Goal: Communication & Community: Share content

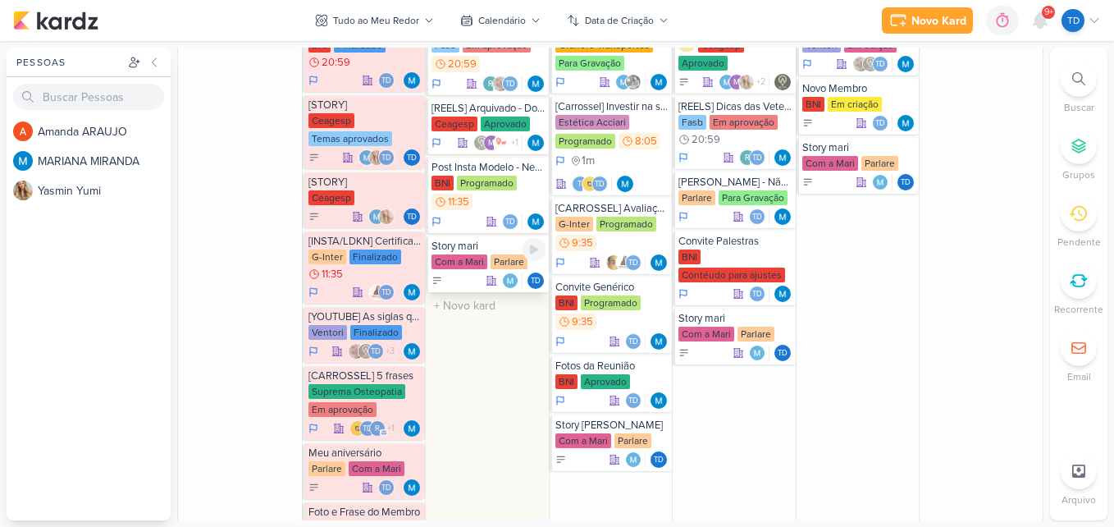
scroll to position [795, 0]
click at [732, 256] on div "BNI Contéudo para ajustes" at bounding box center [735, 266] width 114 height 34
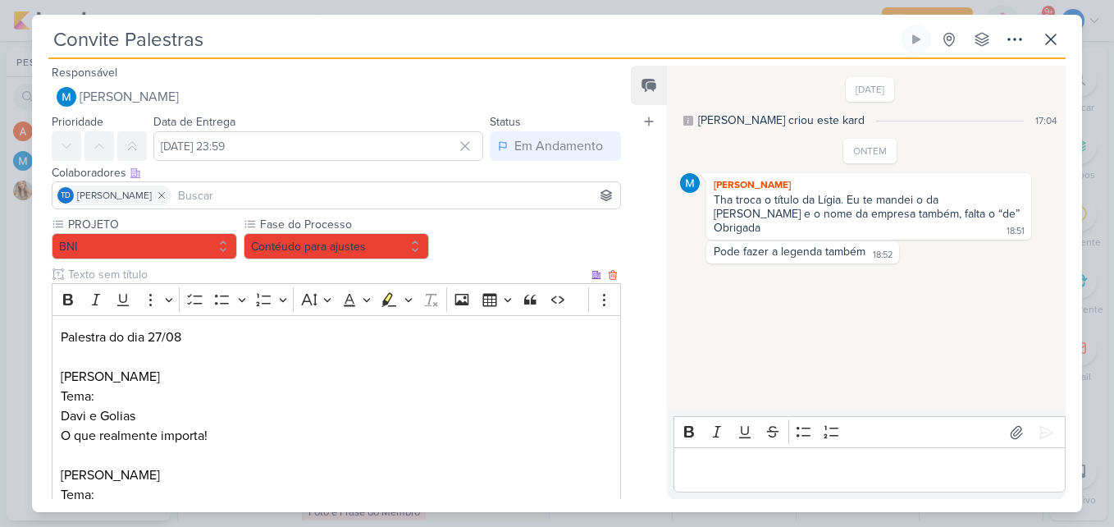
scroll to position [323, 0]
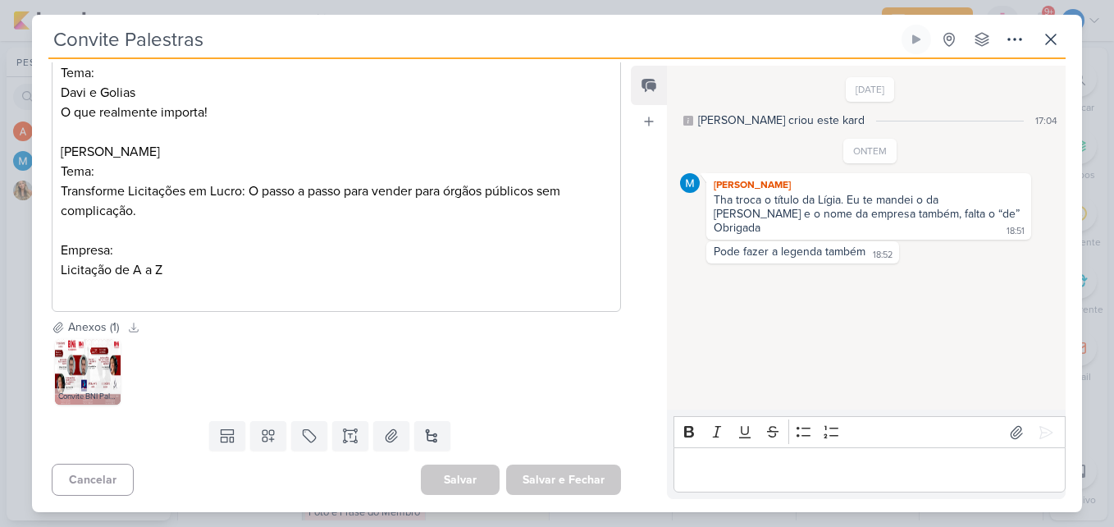
click at [54, 382] on div "Convite BNI Palestrantes (16).jpg" at bounding box center [336, 371] width 569 height 72
click at [72, 383] on img at bounding box center [88, 372] width 66 height 66
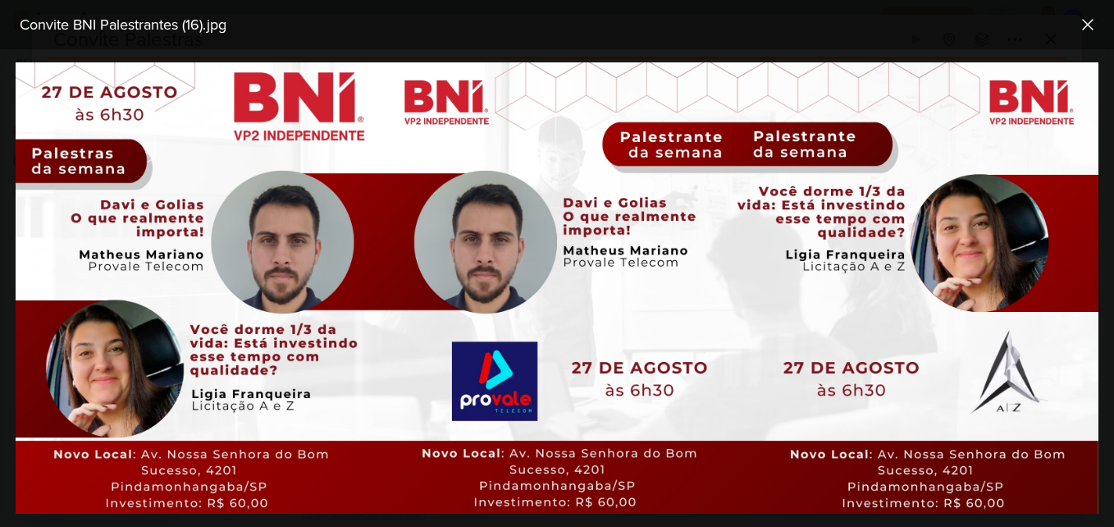
click at [691, 5] on div "Convite BNI Palestrantes (16).jpg" at bounding box center [557, 24] width 1114 height 49
click at [1080, 29] on icon at bounding box center [1088, 25] width 20 height 20
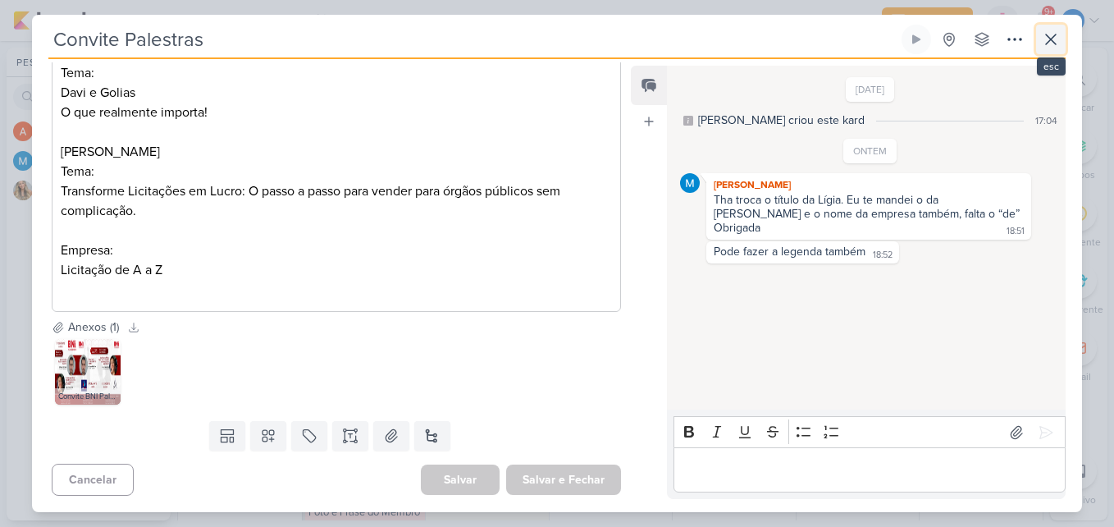
click at [1060, 30] on icon at bounding box center [1051, 40] width 20 height 20
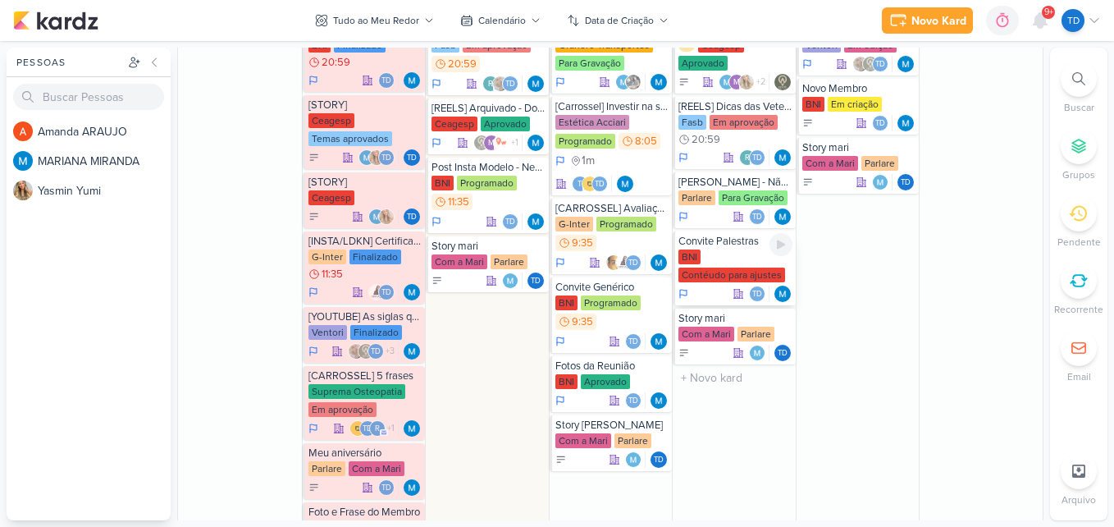
click at [731, 262] on div "BNI Contéudo para ajustes" at bounding box center [735, 266] width 114 height 34
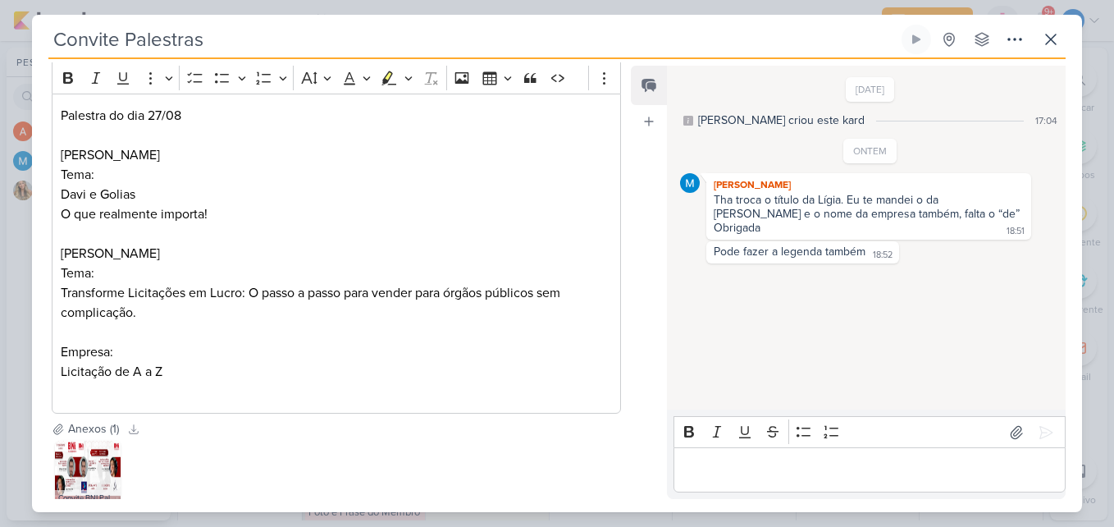
scroll to position [222, 0]
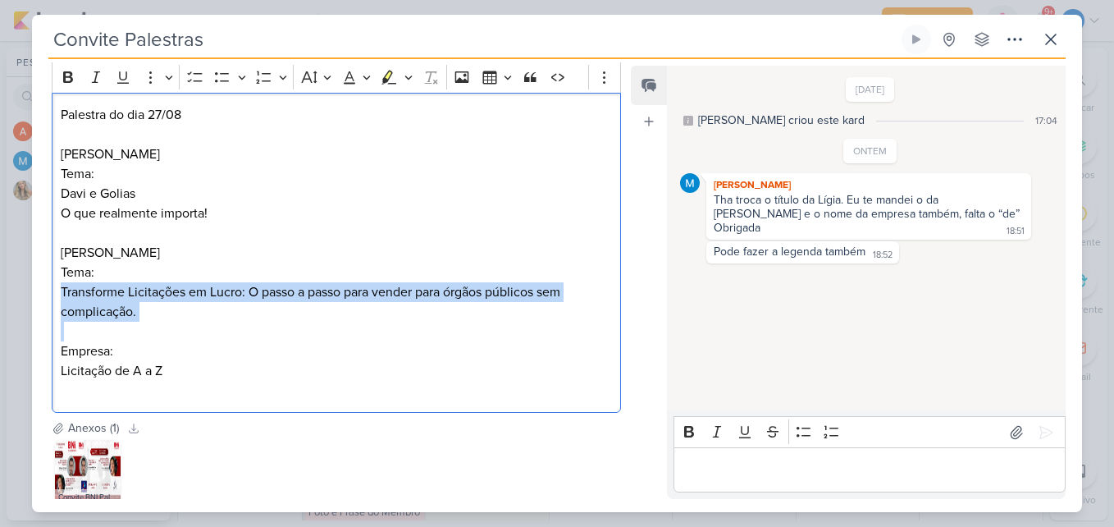
drag, startPoint x: 60, startPoint y: 292, endPoint x: 196, endPoint y: 335, distance: 142.9
click at [196, 335] on div "Palestra do dia 27/08 [PERSON_NAME]: [PERSON_NAME] e [PERSON_NAME] O que realme…" at bounding box center [336, 253] width 569 height 321
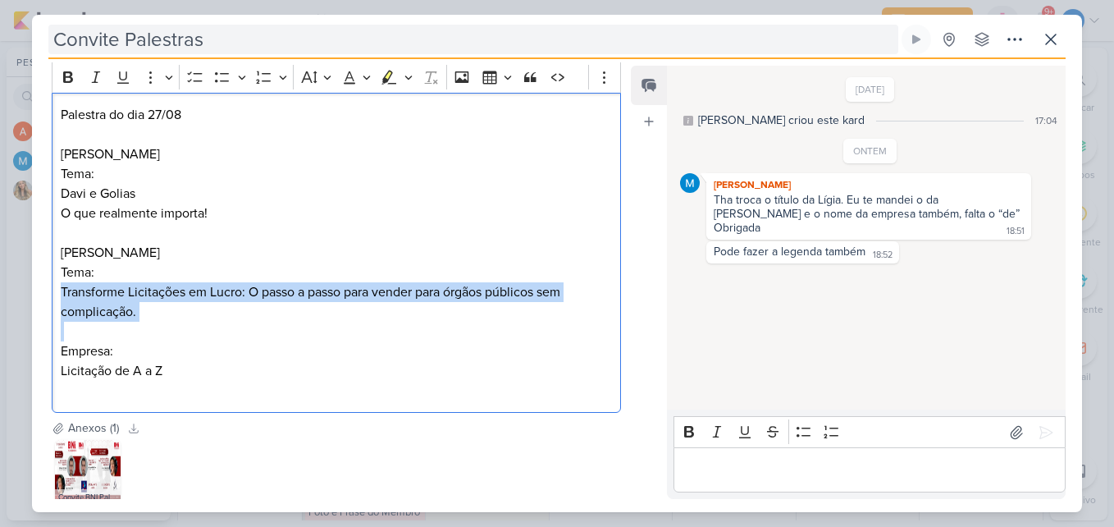
copy p "Transforme Licitações em Lucro: O passo a passo para vender para órgãos público…"
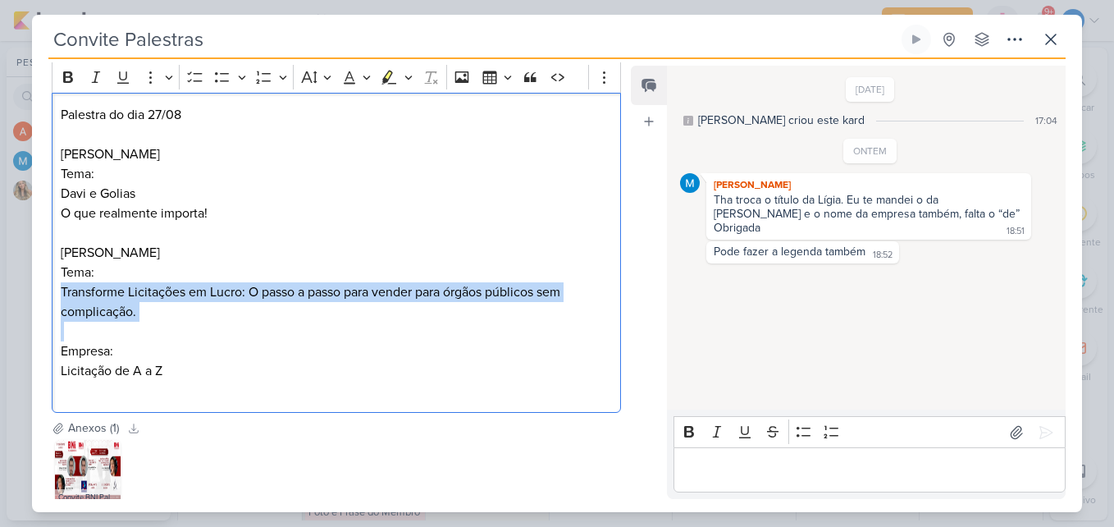
click at [294, 340] on p "Editor editing area: main" at bounding box center [336, 331] width 551 height 20
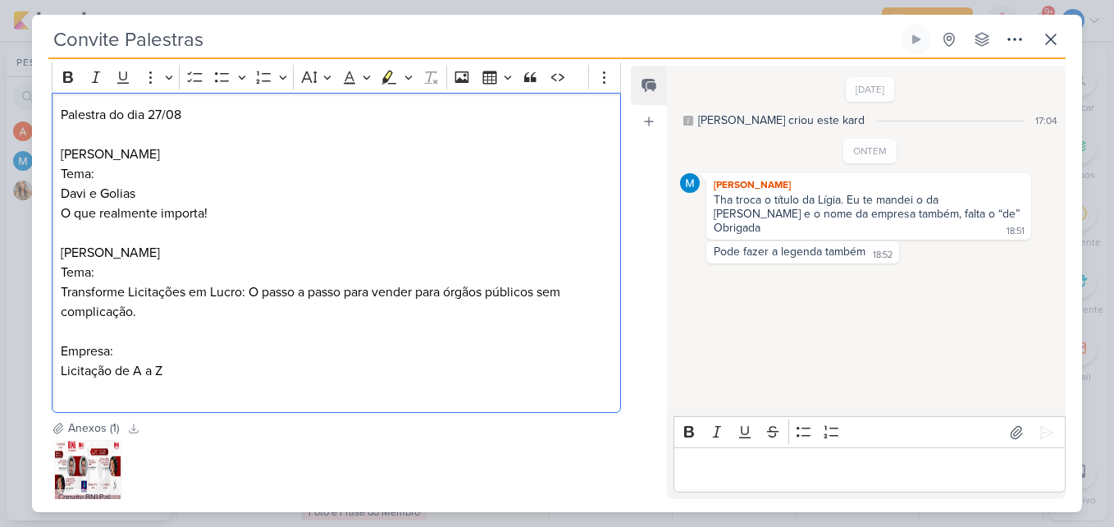
scroll to position [323, 0]
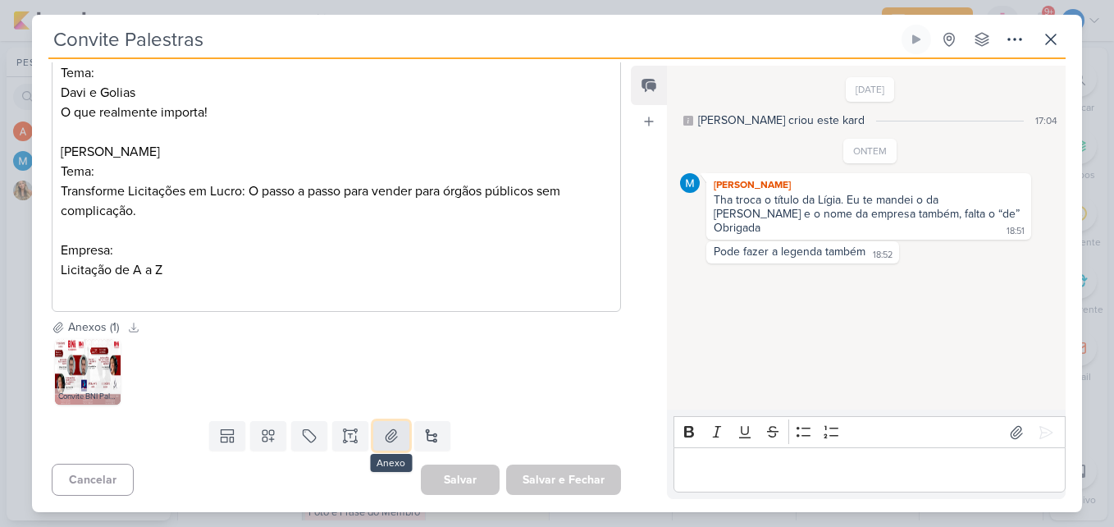
click at [393, 434] on icon at bounding box center [391, 435] width 16 height 16
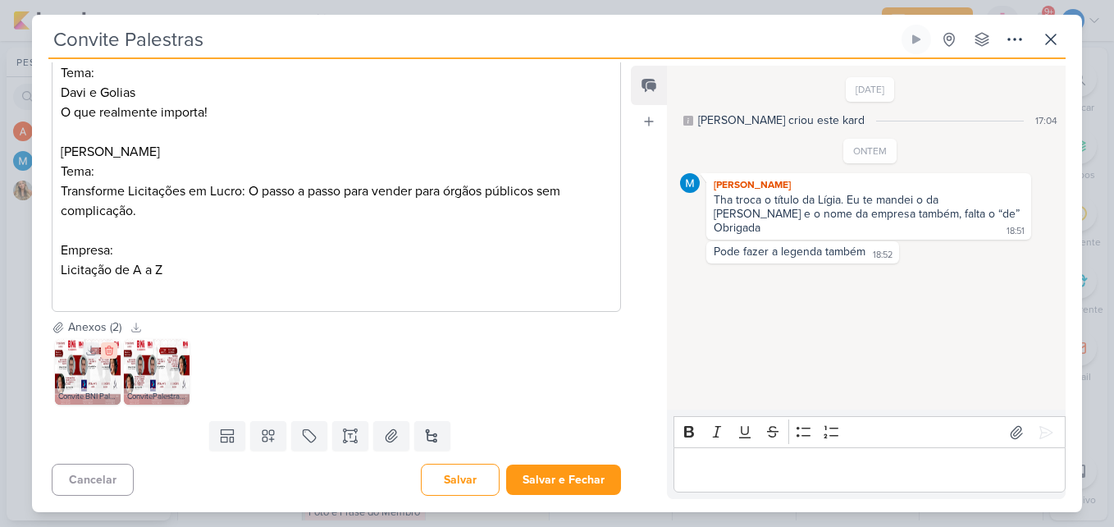
click at [112, 352] on icon at bounding box center [108, 350] width 7 height 9
click at [90, 371] on img at bounding box center [88, 372] width 66 height 66
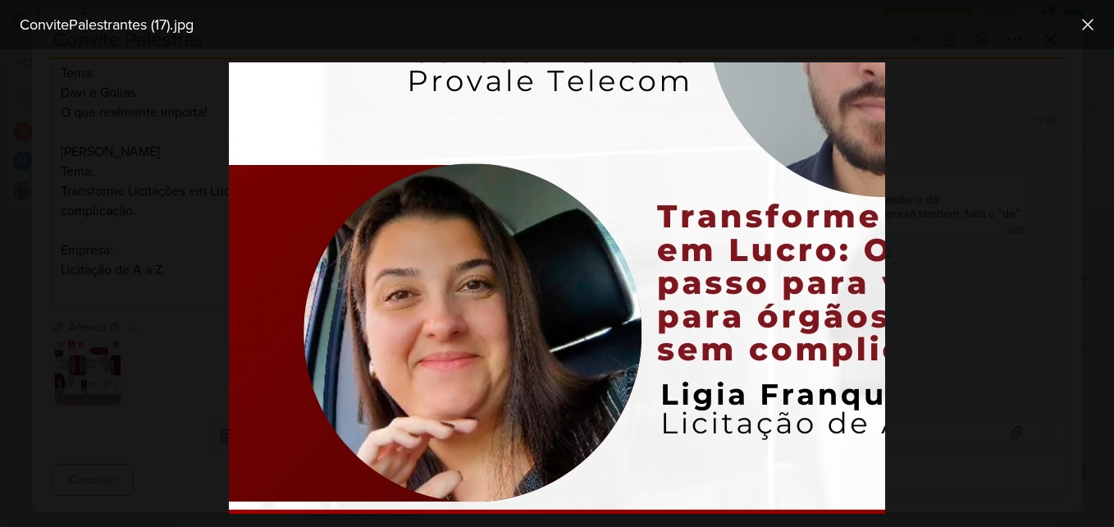
scroll to position [482, 0]
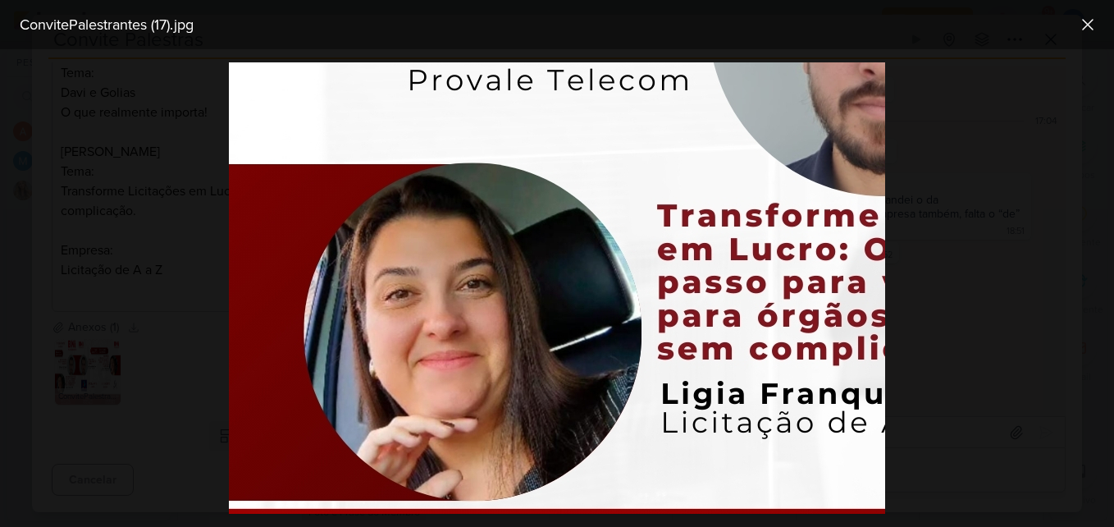
click at [133, 319] on div at bounding box center [557, 287] width 1114 height 477
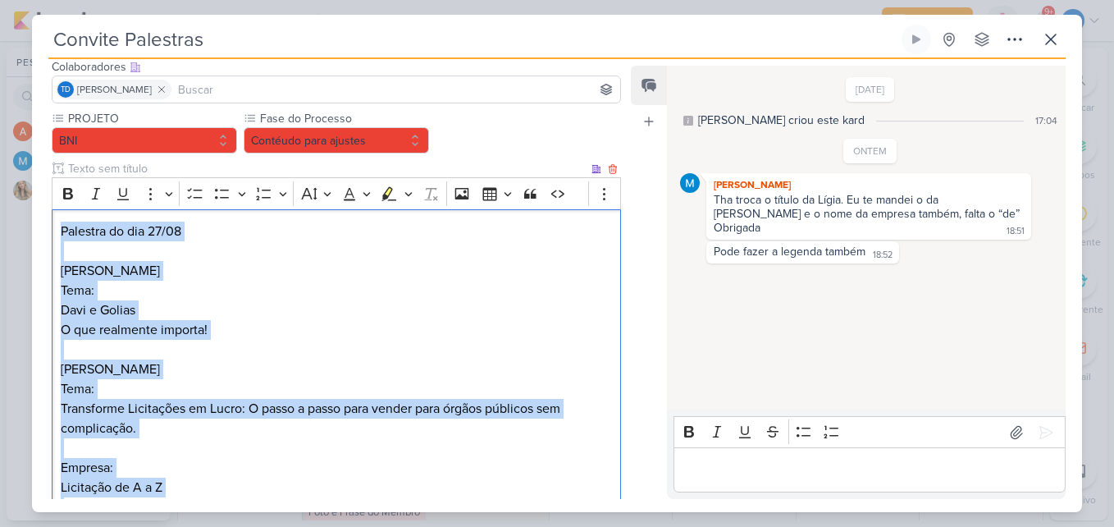
scroll to position [323, 0]
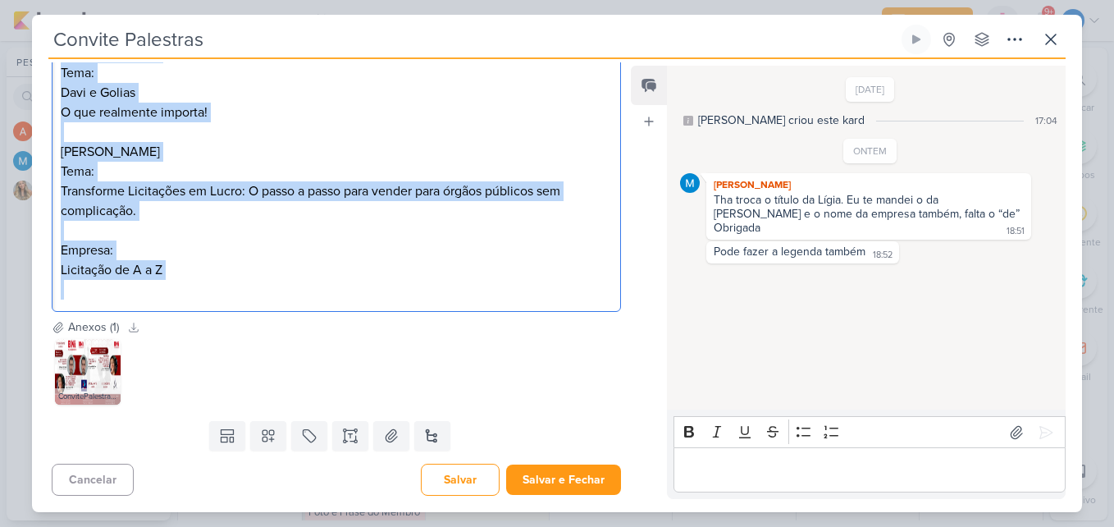
drag, startPoint x: 61, startPoint y: 226, endPoint x: 258, endPoint y: 311, distance: 214.2
click at [258, 311] on div "Palestra do dia 27/08 [PERSON_NAME]: [PERSON_NAME] e [PERSON_NAME] O que realme…" at bounding box center [336, 152] width 569 height 321
copy div "Palestra do dia 27/08 [PERSON_NAME]: [PERSON_NAME] e [PERSON_NAME] O que realme…"
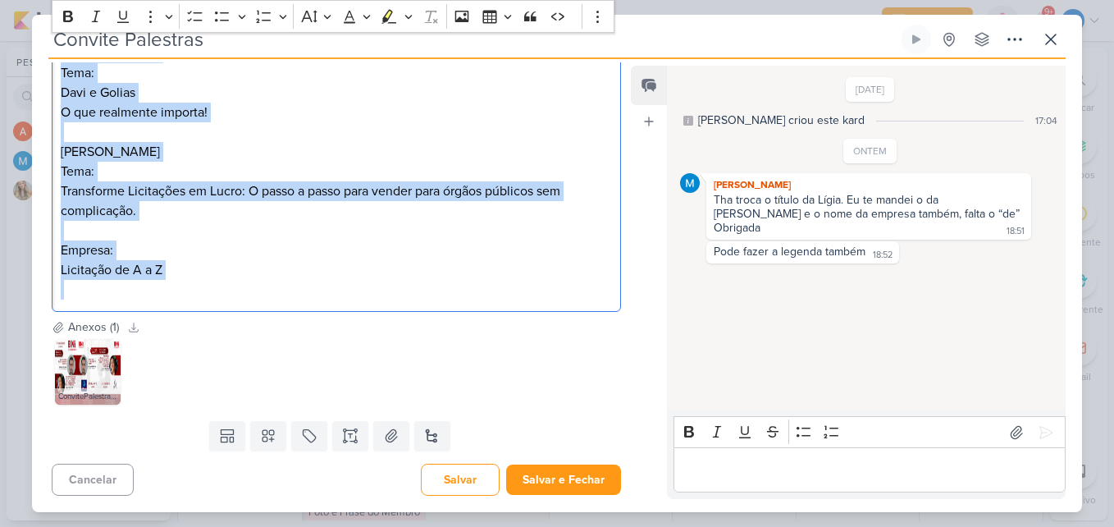
click at [281, 287] on p "Editor editing area: main" at bounding box center [336, 290] width 551 height 20
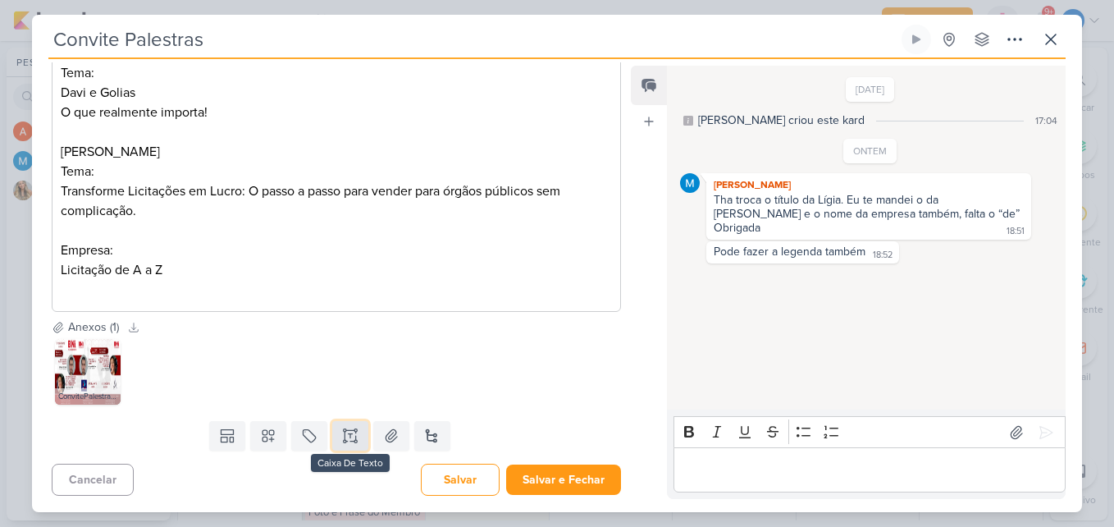
click at [358, 438] on button at bounding box center [350, 436] width 36 height 30
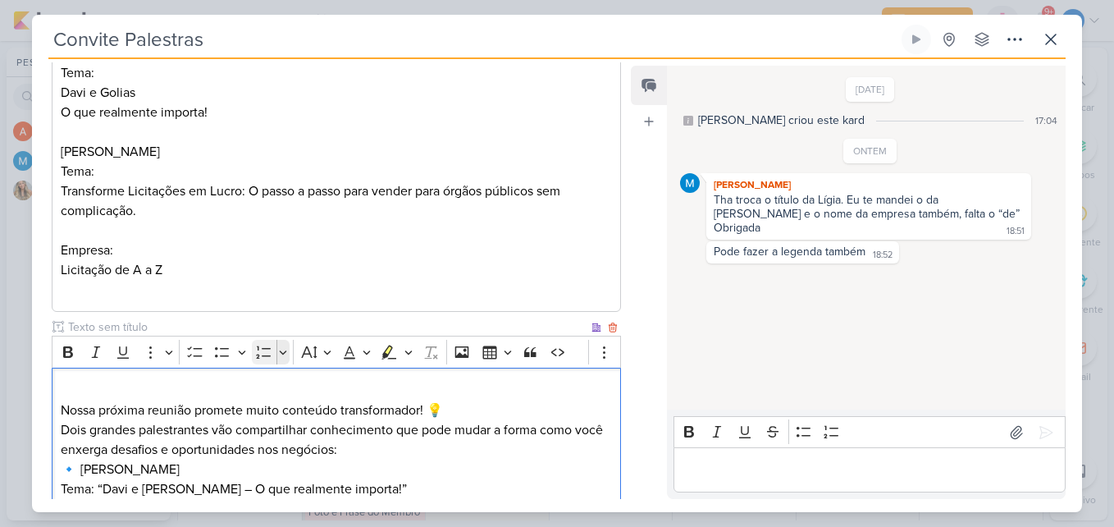
scroll to position [559, 0]
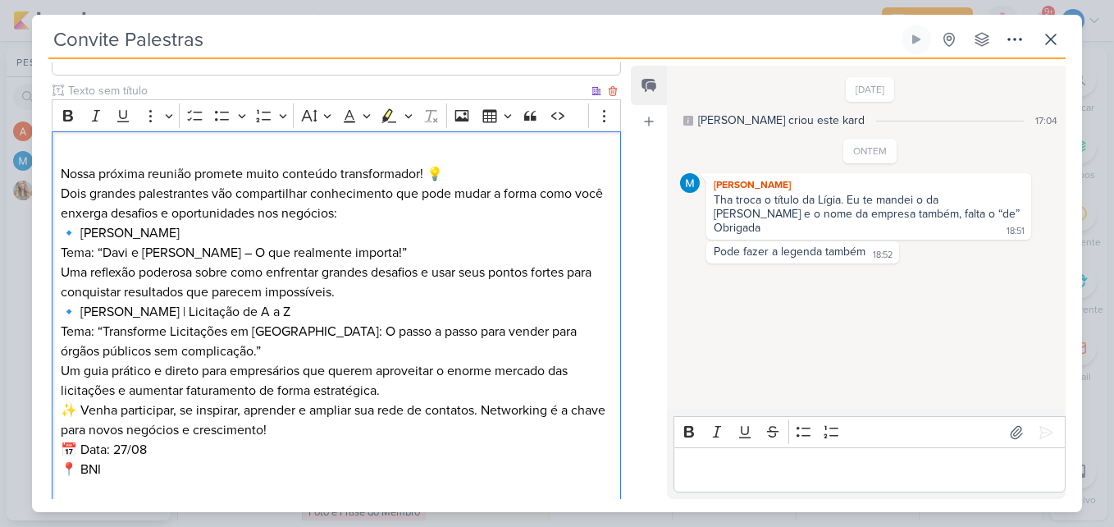
click at [390, 212] on p "Nossa próxima reunião promete muito conteúdo transformador! 💡 Dois grandes pale…" at bounding box center [336, 183] width 551 height 79
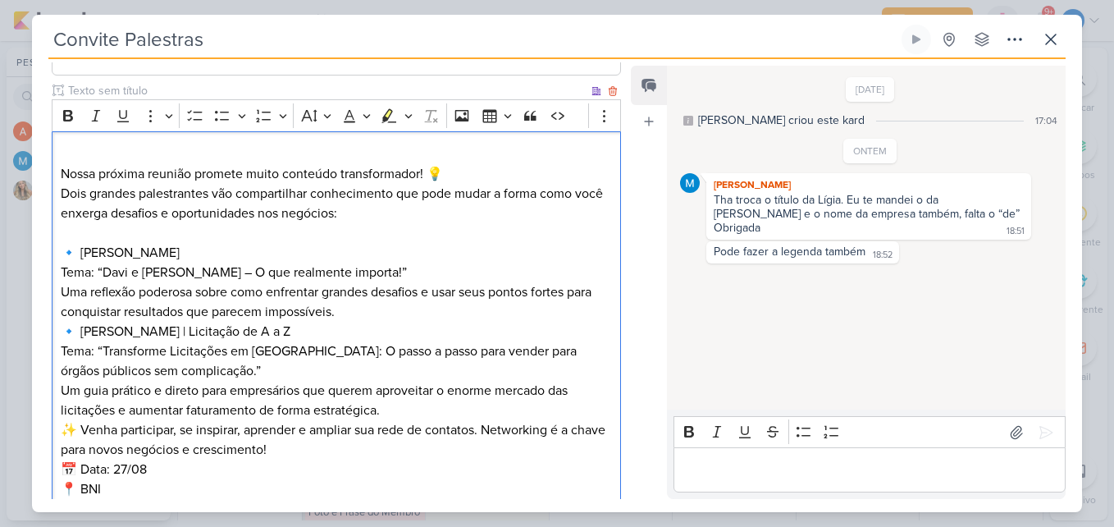
click at [347, 321] on p "🔹 Lígia Franqueira | Licitação de A a Z Tema: “Transforme Licitações em [GEOGRA…" at bounding box center [336, 370] width 551 height 98
click at [351, 311] on p "🔹 [PERSON_NAME]: “[PERSON_NAME] e [PERSON_NAME] – O que realmente importa!” Uma…" at bounding box center [336, 282] width 551 height 79
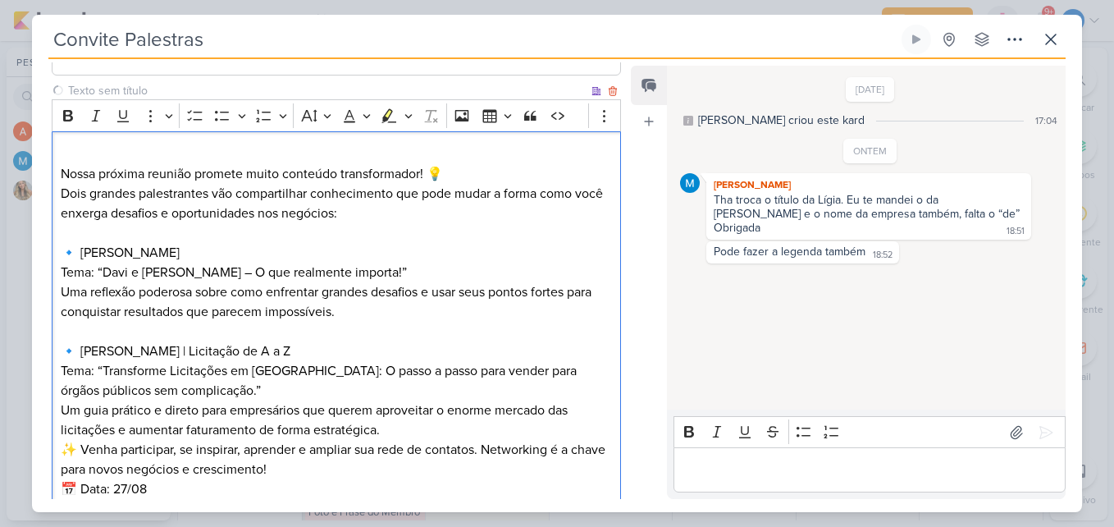
scroll to position [688, 0]
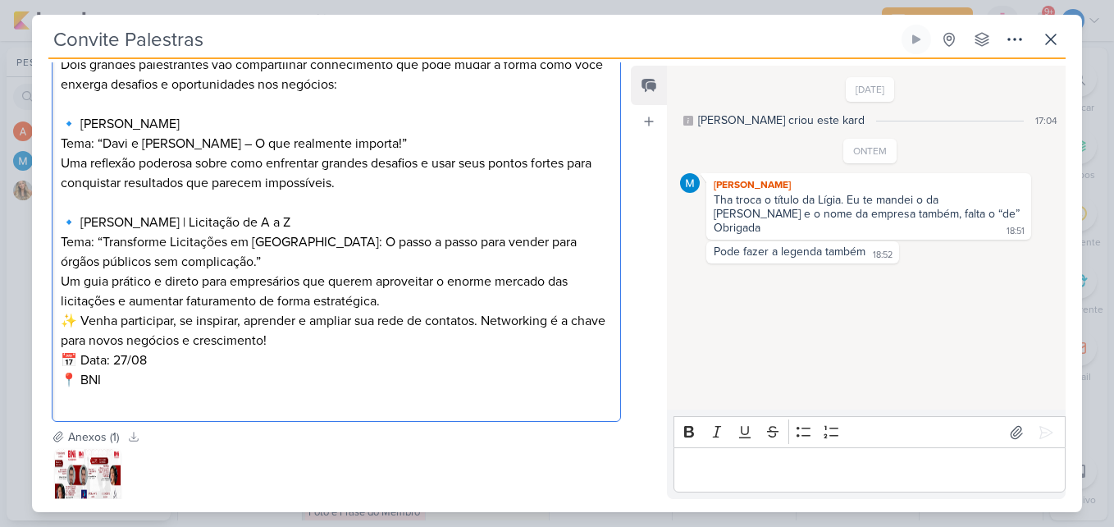
click at [222, 265] on p "🔹 Lígia Franqueira | Licitação de A a Z Tema: “Transforme Licitações em [GEOGRA…" at bounding box center [336, 261] width 551 height 98
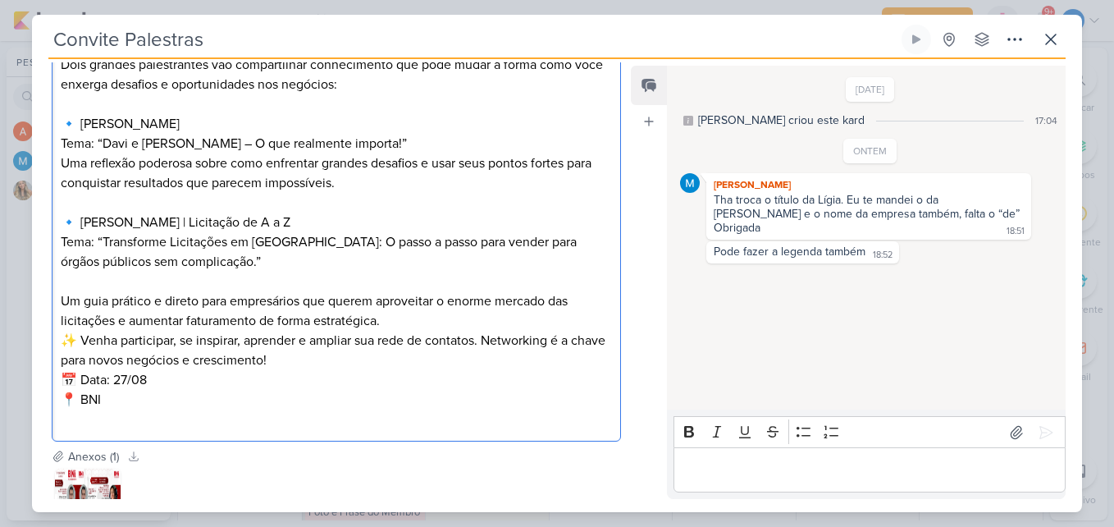
click at [323, 364] on p "✨ Venha participar, se inspirar, aprender e ampliar sua rede de contatos. Netwo…" at bounding box center [336, 350] width 551 height 39
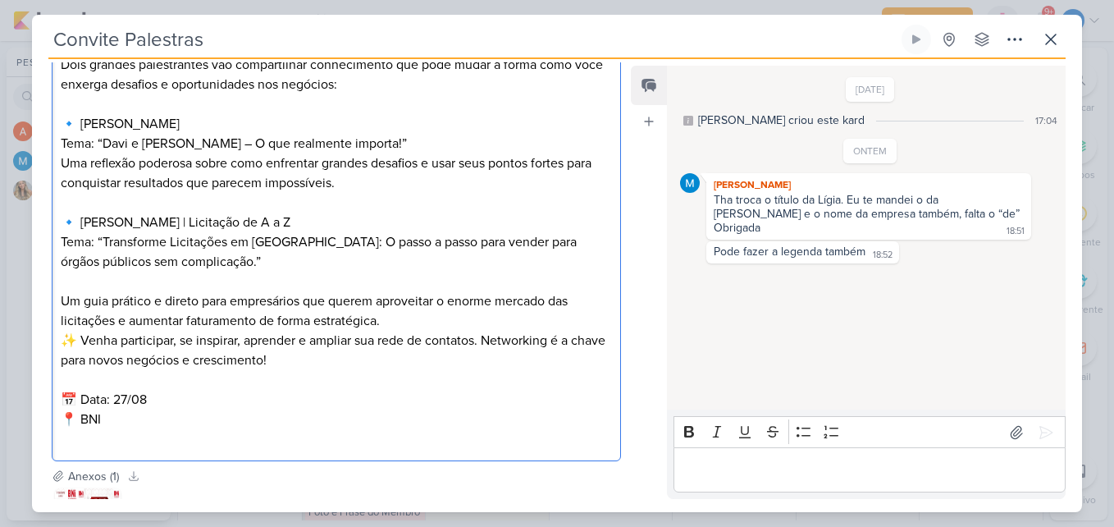
click at [168, 396] on p "📅 Data: 27/08 📍 BNI" at bounding box center [336, 419] width 551 height 59
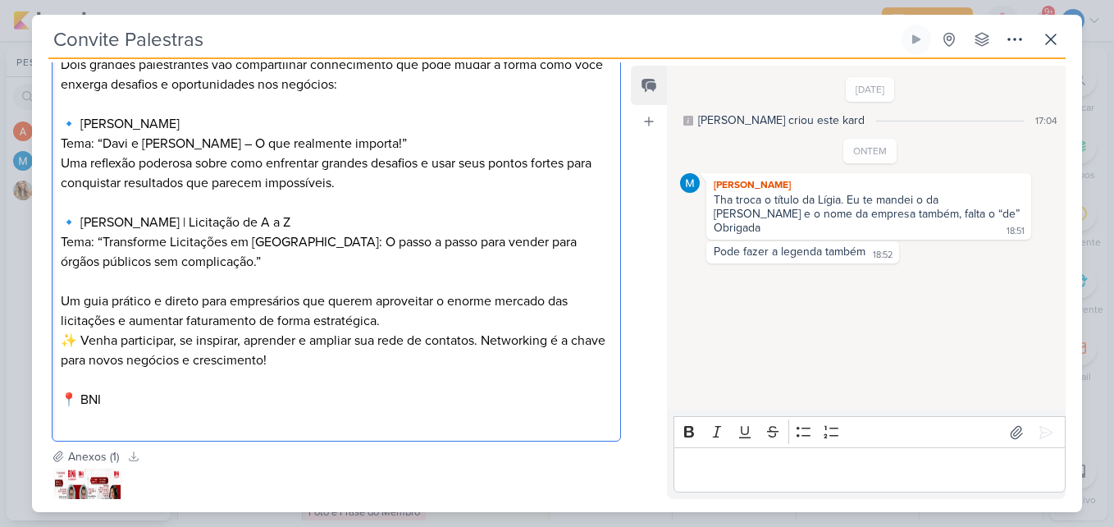
click at [126, 397] on p "⁠⁠⁠⁠⁠⁠⁠ 📍 BNI" at bounding box center [336, 399] width 551 height 59
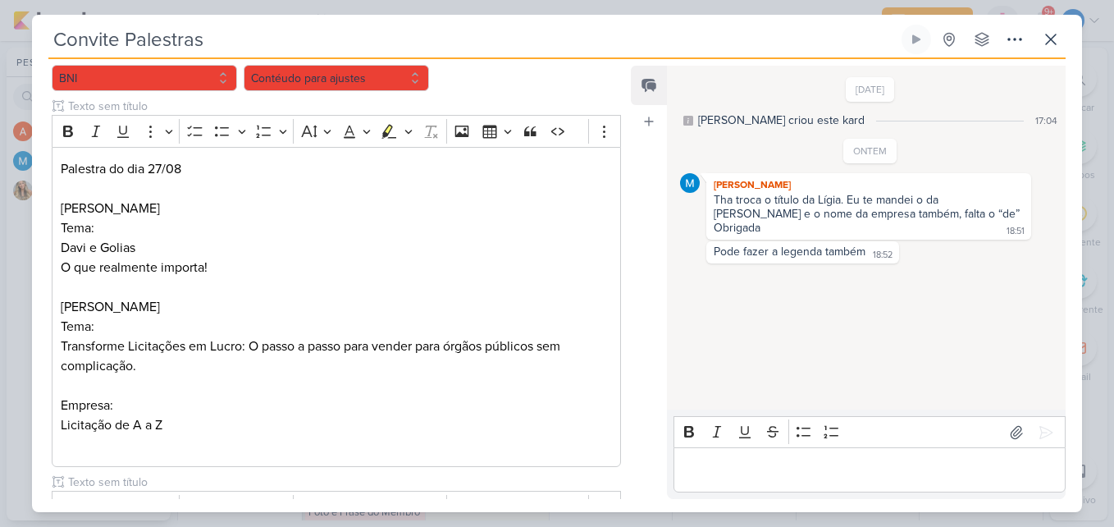
scroll to position [125, 0]
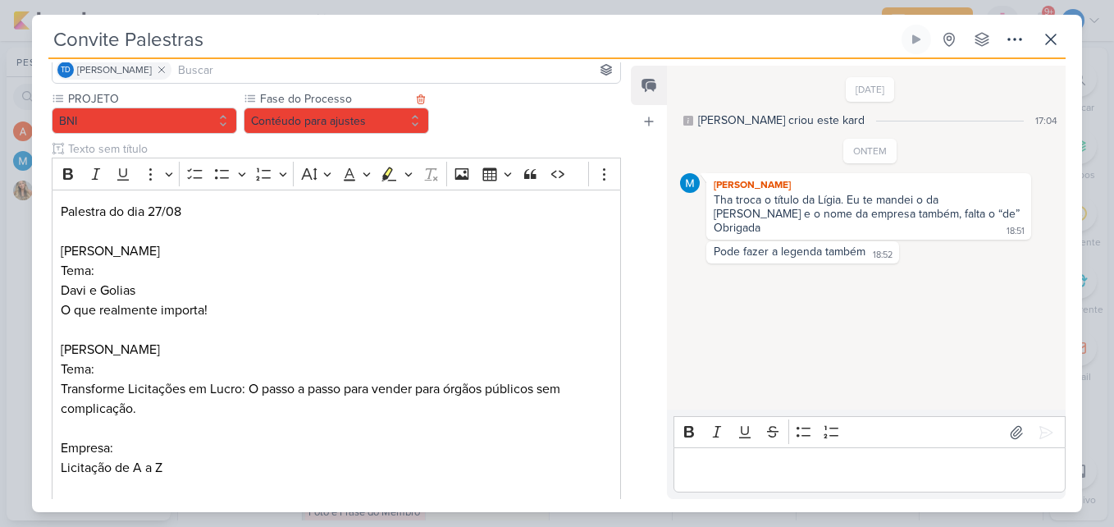
drag, startPoint x: 292, startPoint y: 134, endPoint x: 299, endPoint y: 106, distance: 29.6
click at [299, 106] on label "Fase do Processo" at bounding box center [334, 98] width 153 height 17
click at [303, 116] on button "Contéudo para ajustes" at bounding box center [336, 120] width 185 height 26
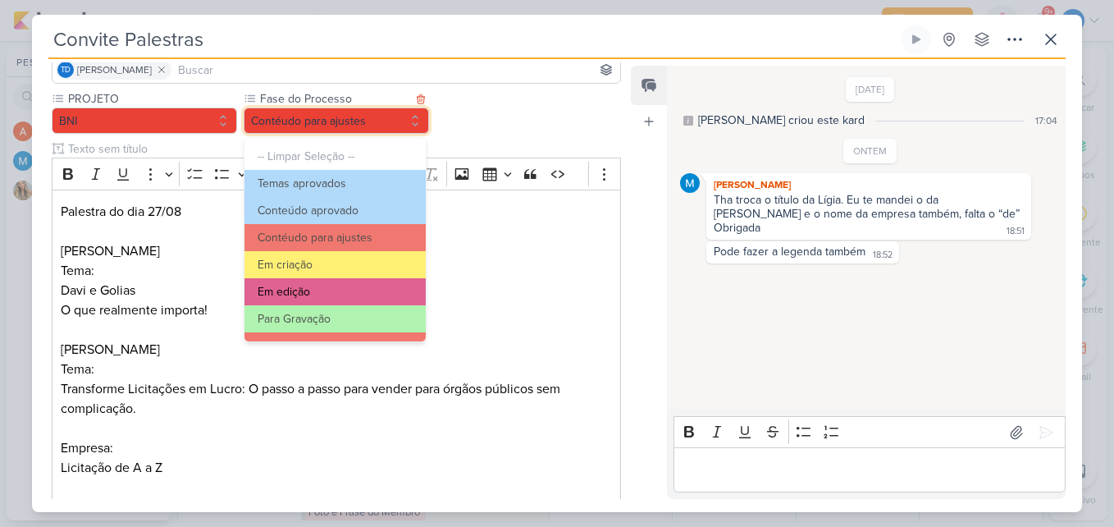
scroll to position [158, 0]
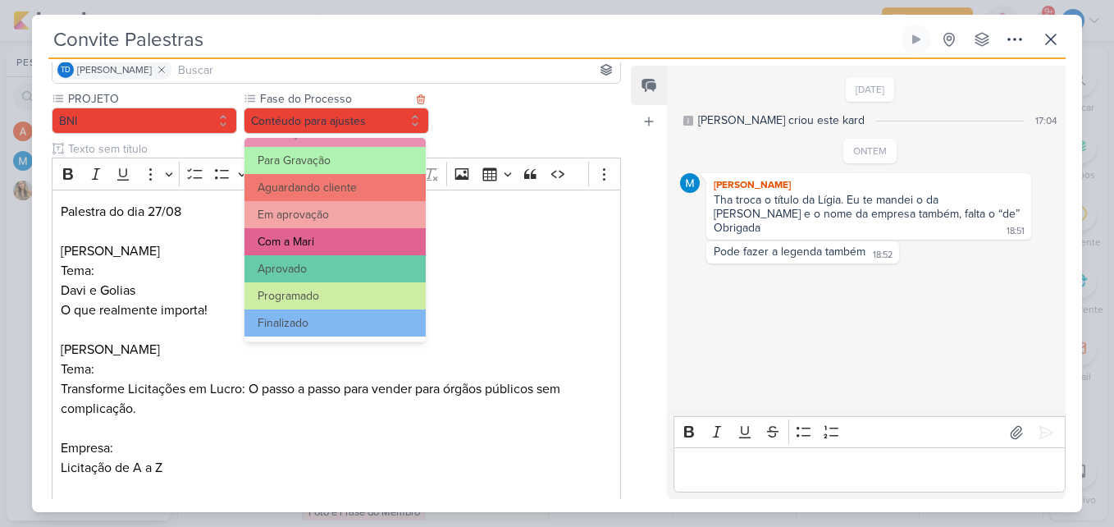
click at [325, 238] on button "Com a Mari" at bounding box center [334, 241] width 181 height 27
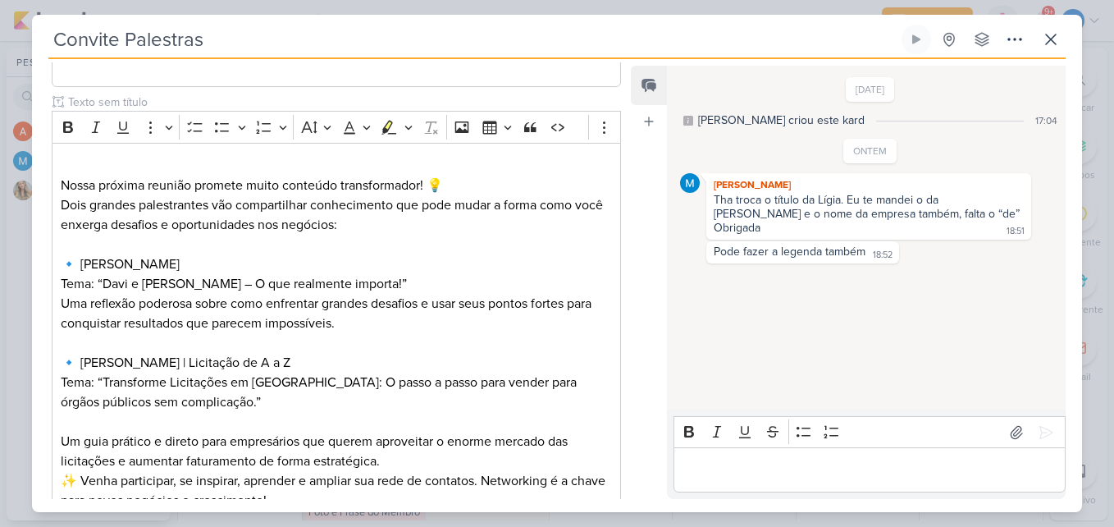
scroll to position [818, 0]
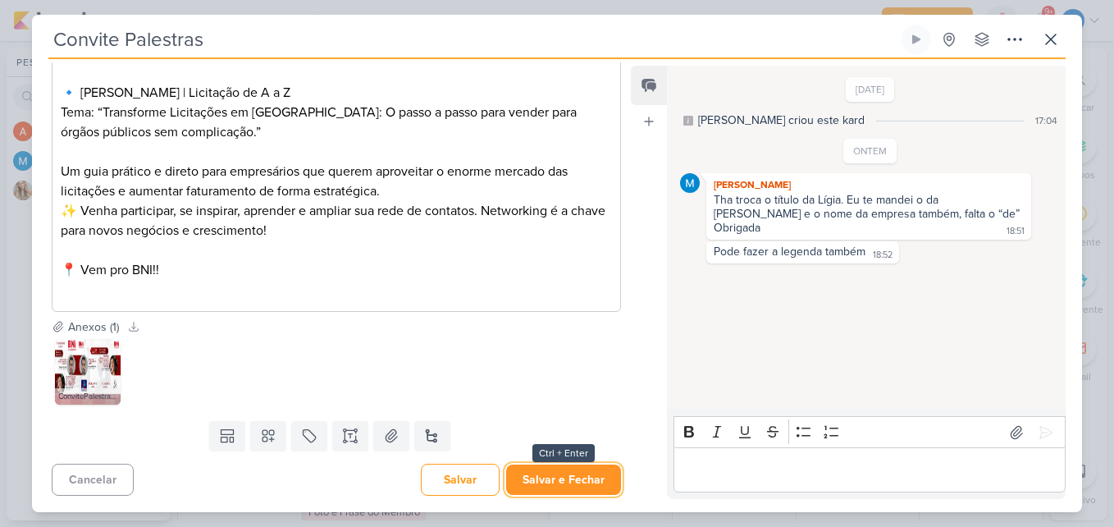
click at [544, 471] on button "Salvar e Fechar" at bounding box center [563, 479] width 115 height 30
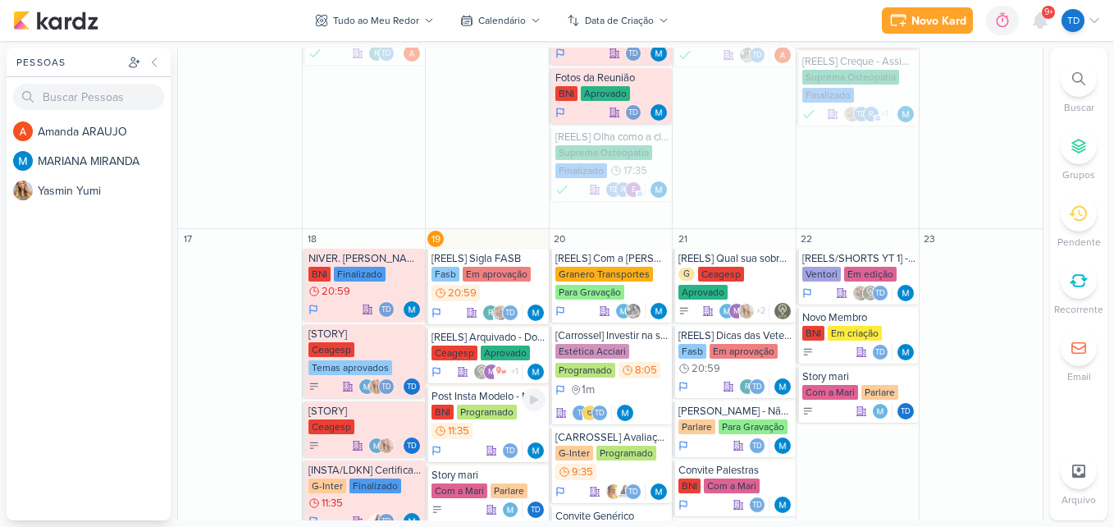
scroll to position [587, 0]
